Goal: Transaction & Acquisition: Download file/media

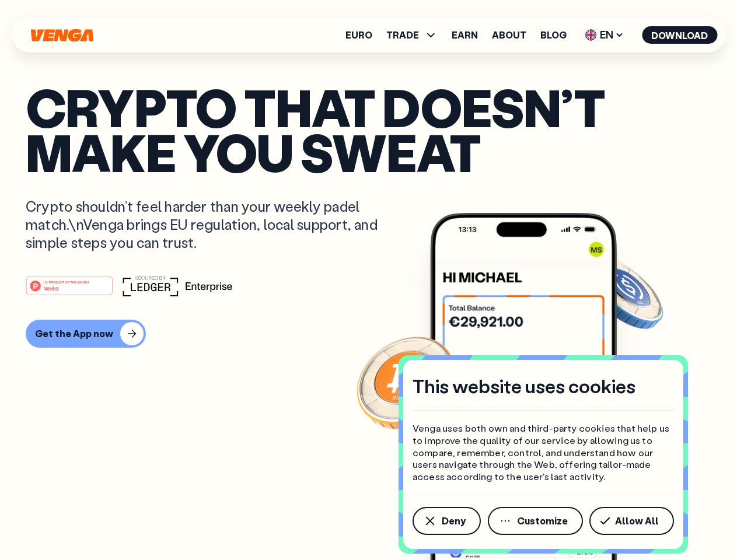
click at [368, 280] on div "#1 PRODUCT OF THE MONTH Web3" at bounding box center [369, 286] width 686 height 21
click at [446, 521] on span "Deny" at bounding box center [454, 521] width 24 height 9
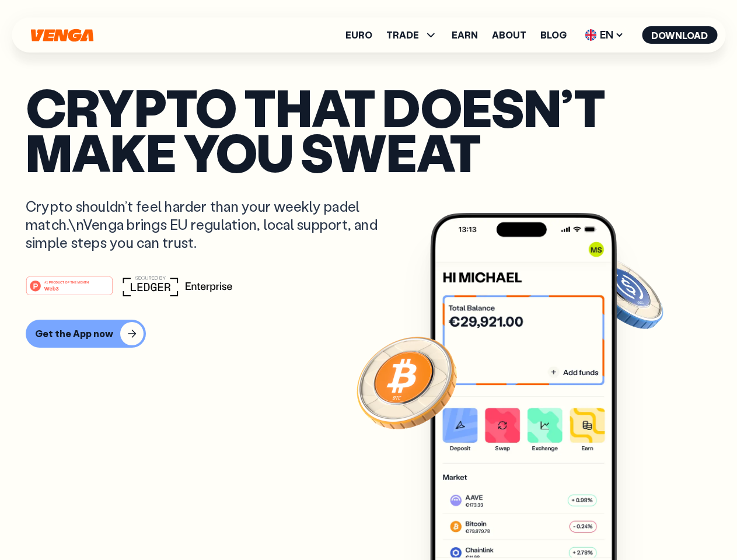
click at [537, 521] on img at bounding box center [523, 408] width 187 height 391
click at [634, 521] on article "Crypto that doesn’t make you sweat Crypto shouldn’t feel harder than your weekl…" at bounding box center [369, 304] width 686 height 438
click at [416, 35] on span "TRADE" at bounding box center [403, 34] width 33 height 9
click at [605, 35] on span "EN" at bounding box center [604, 35] width 47 height 19
click at [680, 35] on button "Download" at bounding box center [679, 35] width 75 height 18
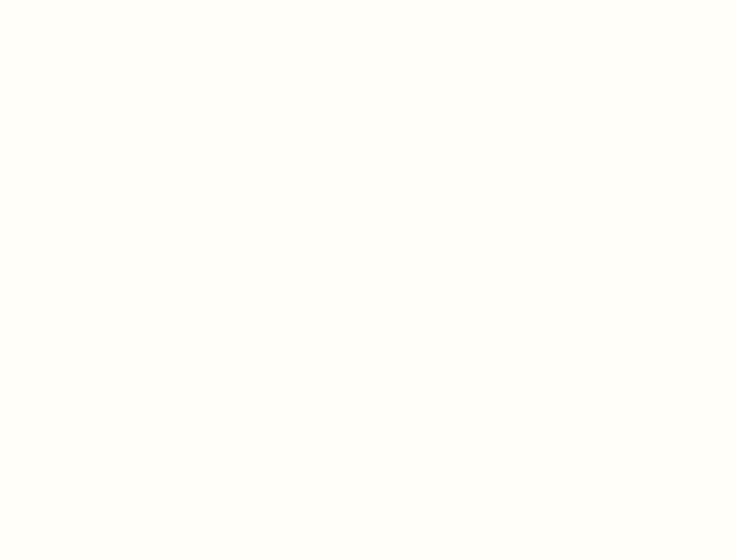
click at [84, 0] on html "This website uses cookies Venga uses both own and third-party cookies that help…" at bounding box center [368, 0] width 737 height 0
click at [71, 0] on html "This website uses cookies Venga uses both own and third-party cookies that help…" at bounding box center [368, 0] width 737 height 0
